Goal: Check status: Check status

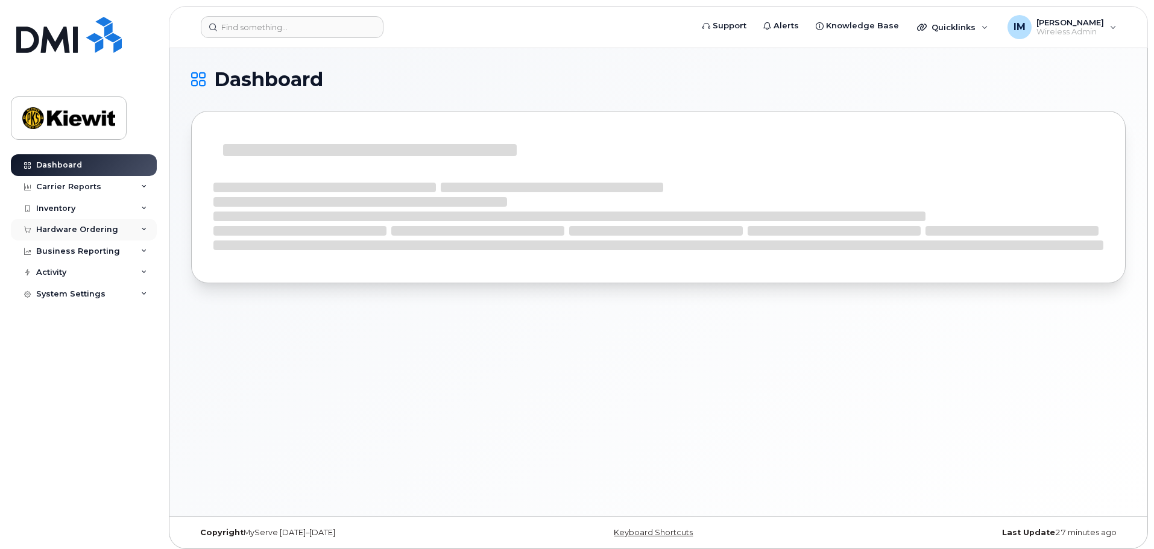
click at [96, 230] on div "Hardware Ordering" at bounding box center [77, 230] width 82 height 10
click at [62, 275] on div "Orders" at bounding box center [57, 274] width 30 height 11
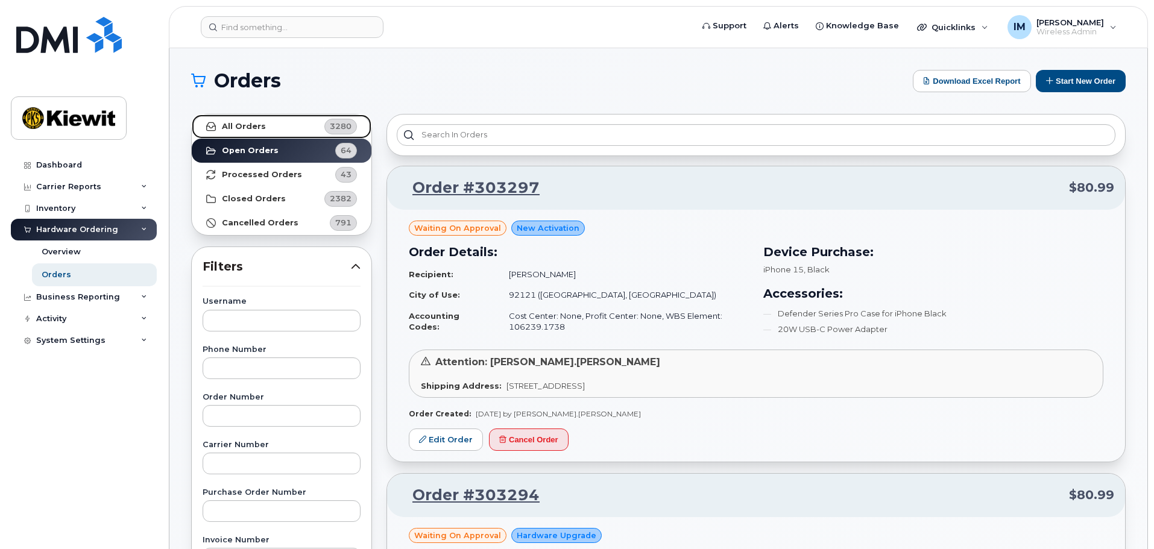
click at [244, 125] on strong "All Orders" at bounding box center [244, 127] width 44 height 10
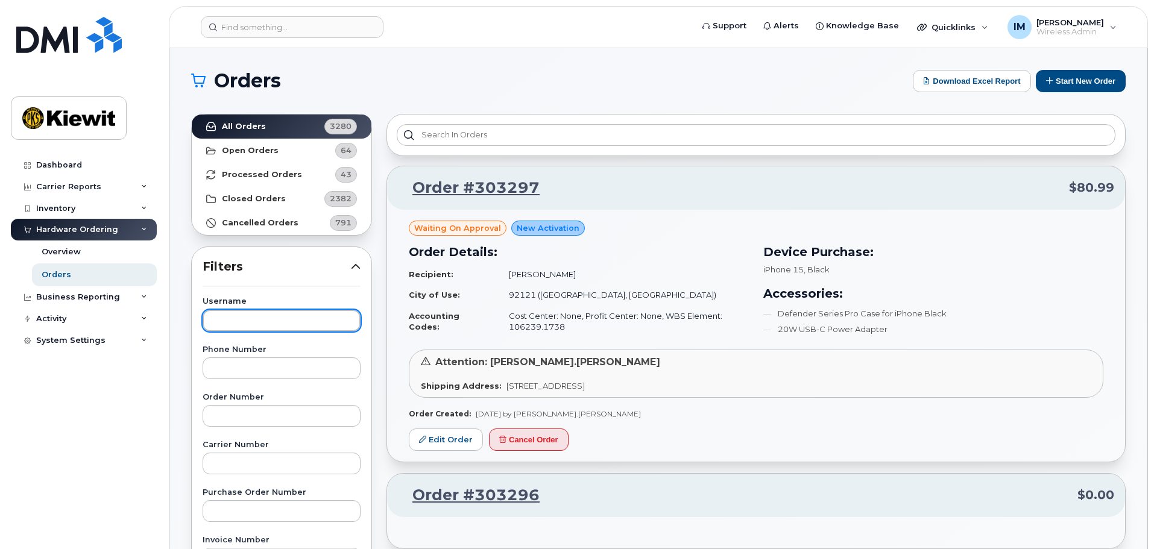
click at [250, 311] on input "text" at bounding box center [282, 321] width 158 height 22
type input "[PERSON_NAME]"
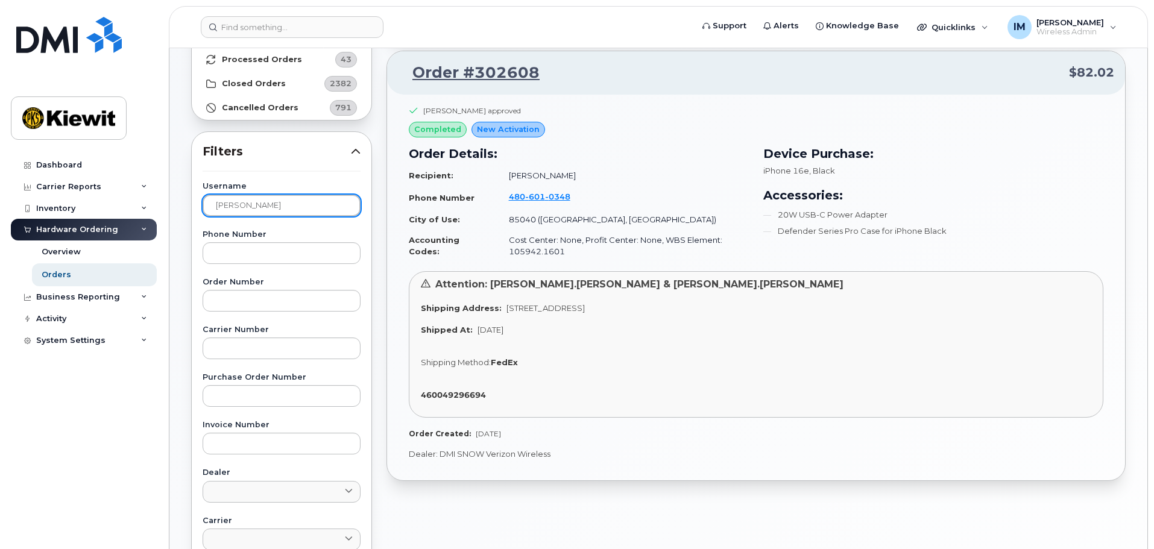
scroll to position [121, 0]
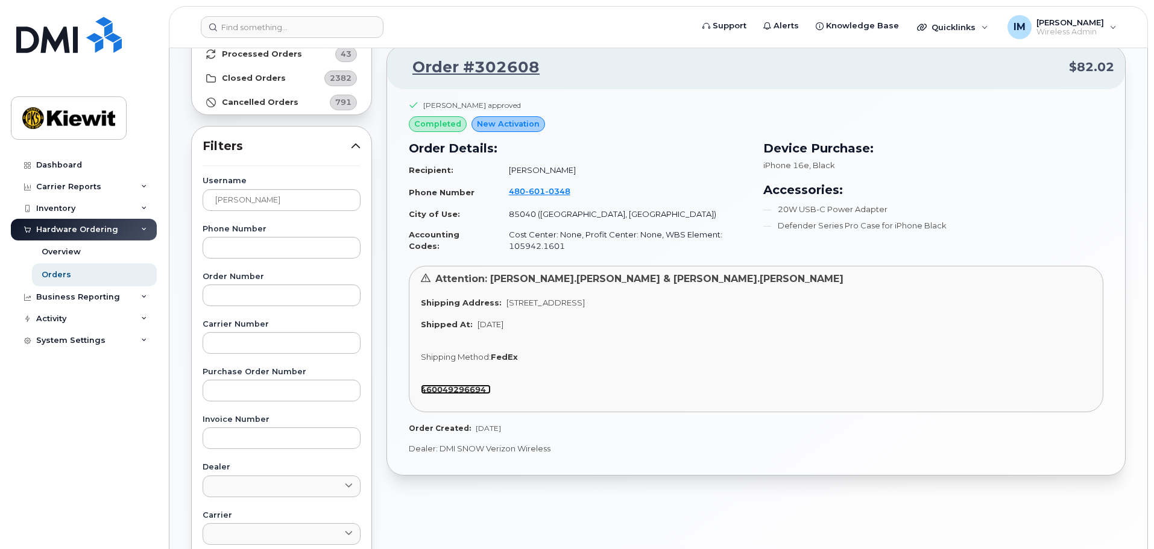
click at [480, 390] on strong "460049296694" at bounding box center [453, 390] width 65 height 10
